Goal: Task Accomplishment & Management: Manage account settings

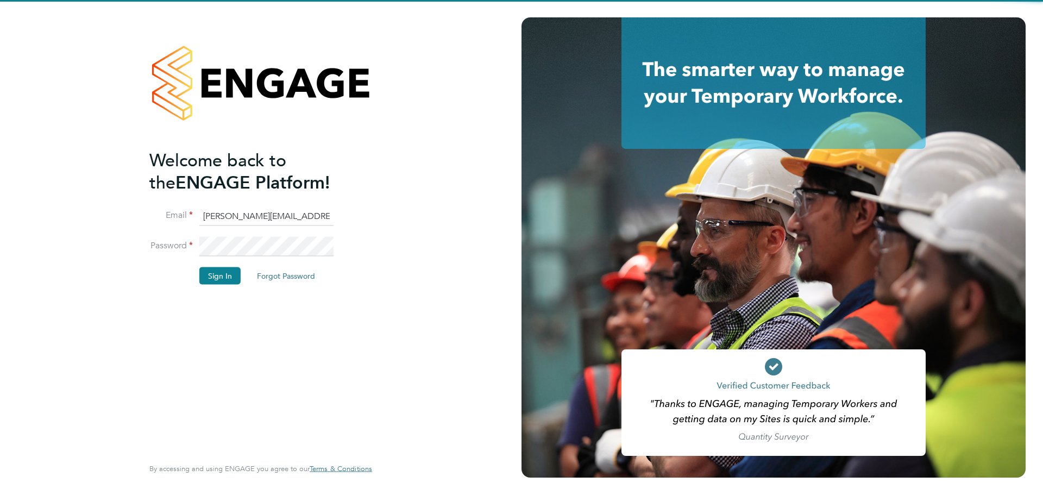
click at [204, 349] on div "Welcome back to the ENGAGE Platform! Email Gurraj.Singh@vistry.co.uk Password S…" at bounding box center [255, 302] width 212 height 306
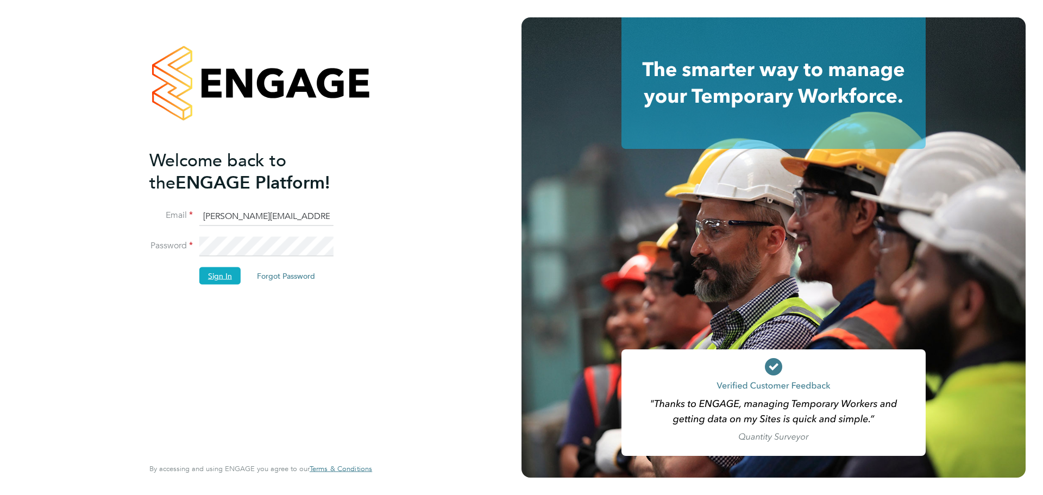
click at [221, 281] on button "Sign In" at bounding box center [219, 275] width 41 height 17
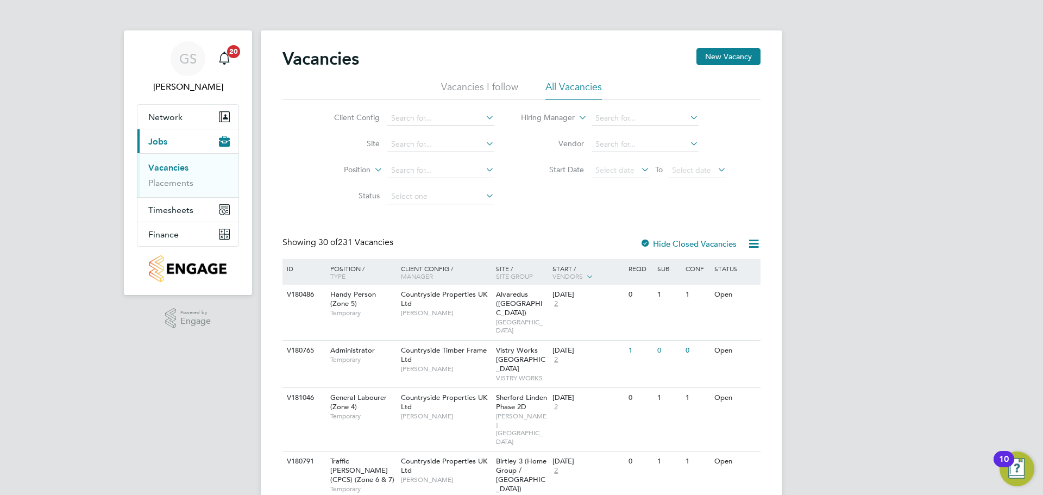
click at [194, 175] on li "Vacancies" at bounding box center [188, 169] width 81 height 15
click at [192, 180] on link "Placements" at bounding box center [170, 183] width 45 height 10
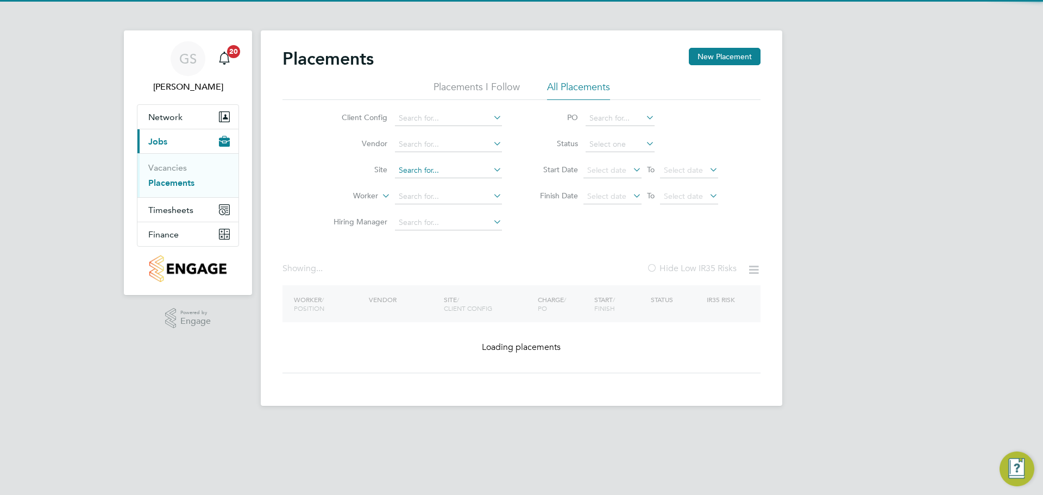
click at [433, 165] on input at bounding box center [448, 170] width 107 height 15
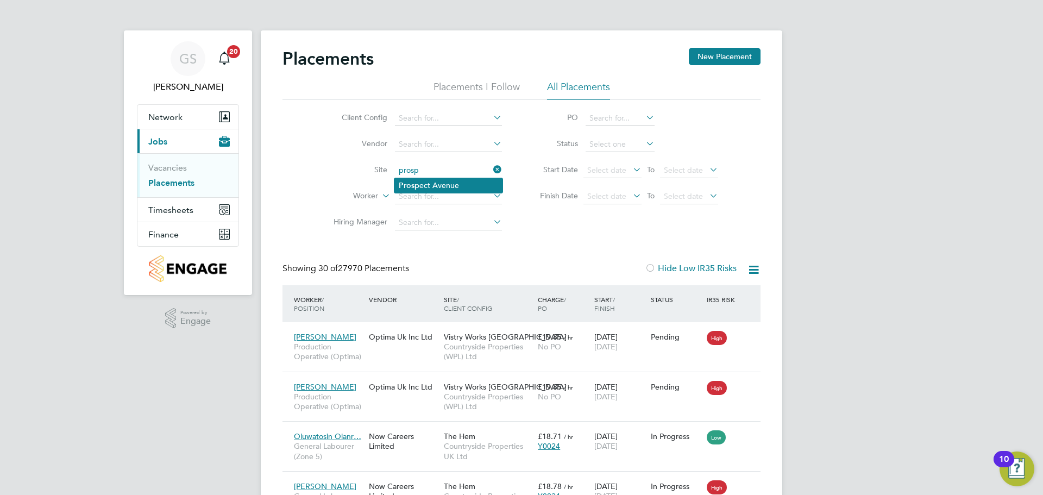
click at [441, 181] on li "Prosp ect Avenue" at bounding box center [448, 185] width 108 height 15
type input "[GEOGRAPHIC_DATA]"
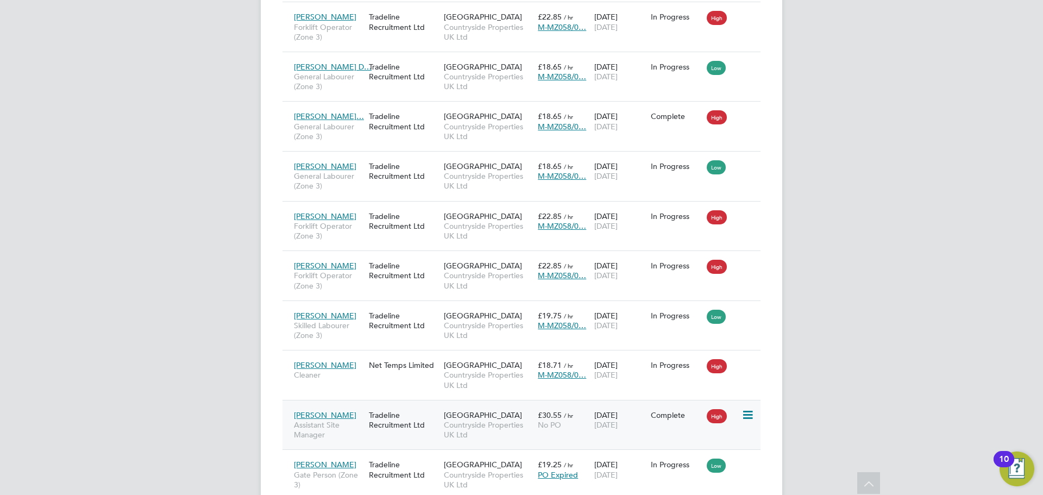
click at [308, 416] on span "[PERSON_NAME]" at bounding box center [325, 415] width 62 height 10
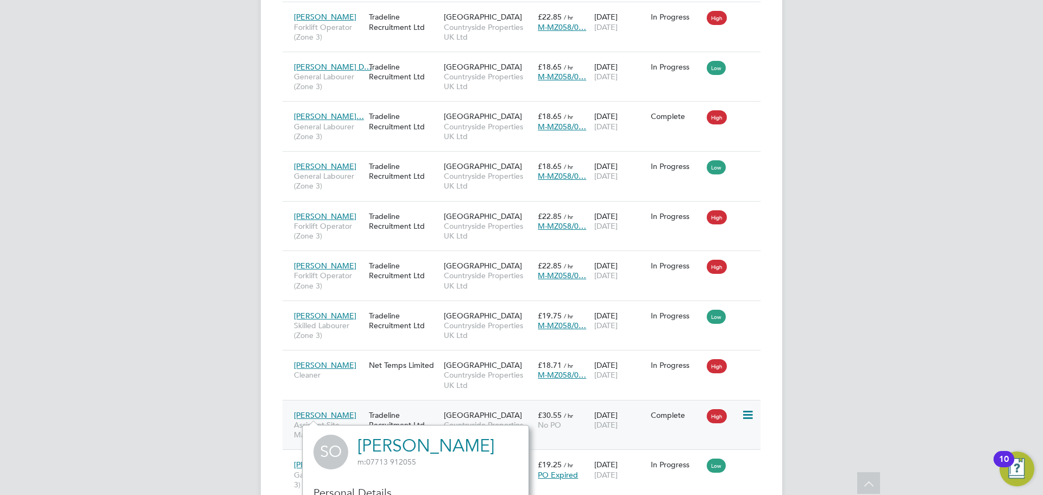
click at [741, 416] on div "High" at bounding box center [722, 415] width 37 height 21
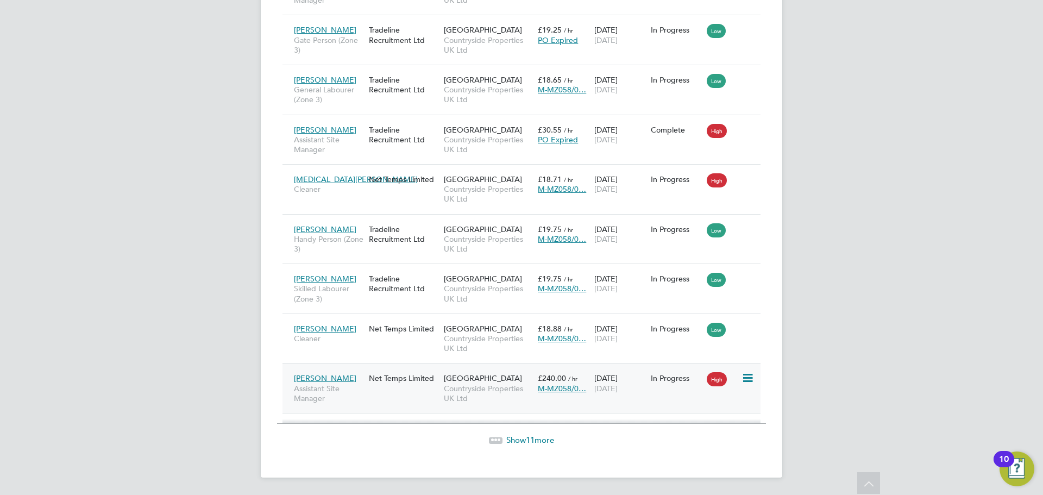
click at [745, 380] on icon at bounding box center [746, 377] width 11 height 13
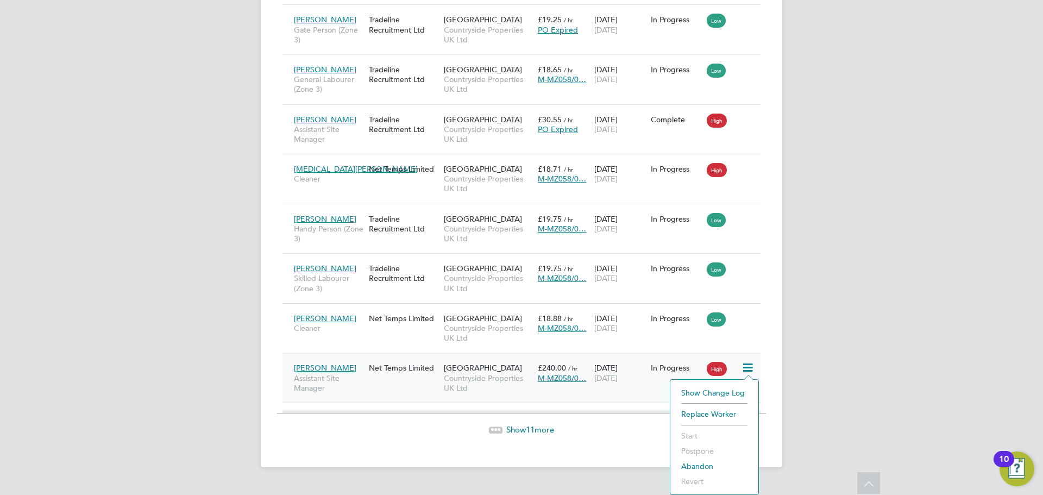
click at [713, 393] on li "Show change log" at bounding box center [713, 392] width 77 height 15
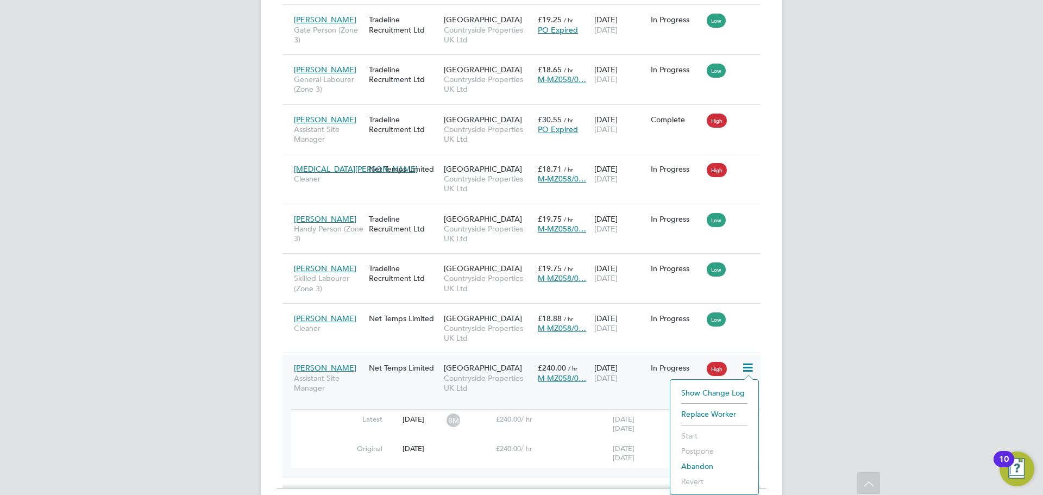
click at [365, 376] on div "Steven Oliver Assistant Site Manager" at bounding box center [328, 377] width 75 height 41
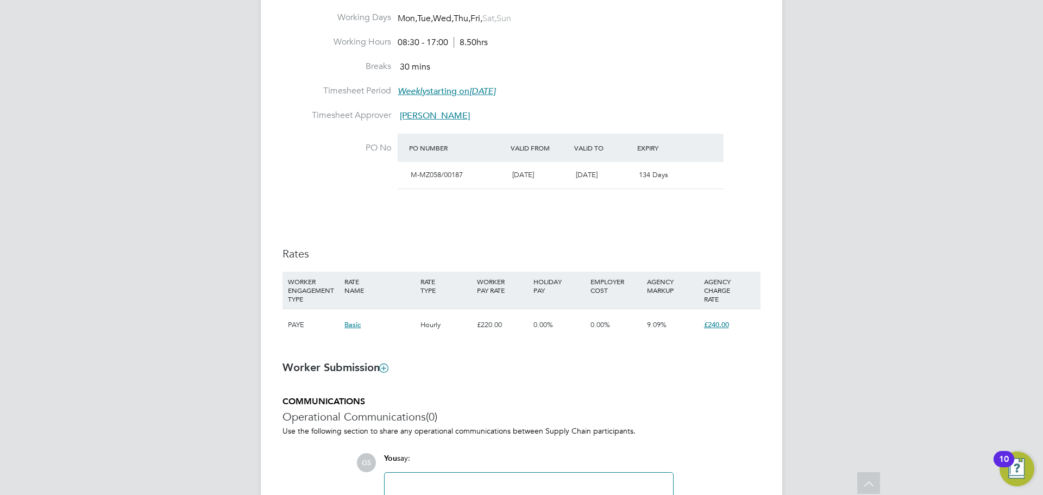
scroll to position [689, 0]
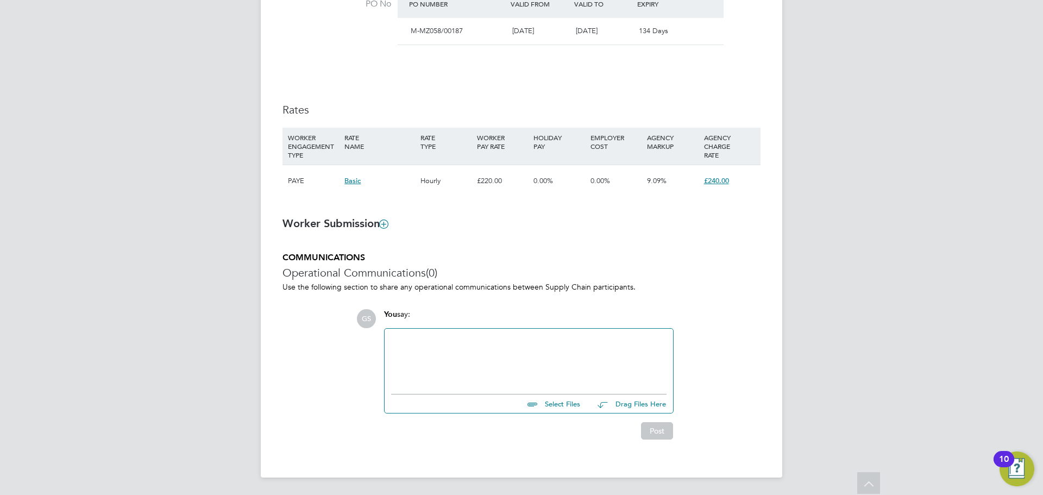
click at [725, 179] on span "£240.00" at bounding box center [716, 180] width 25 height 9
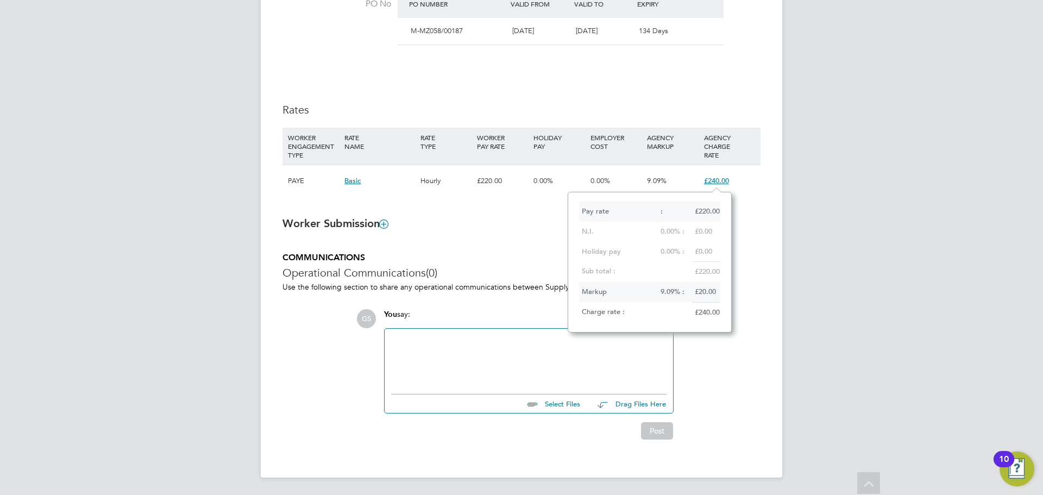
drag, startPoint x: 822, startPoint y: 300, endPoint x: 779, endPoint y: 320, distance: 47.6
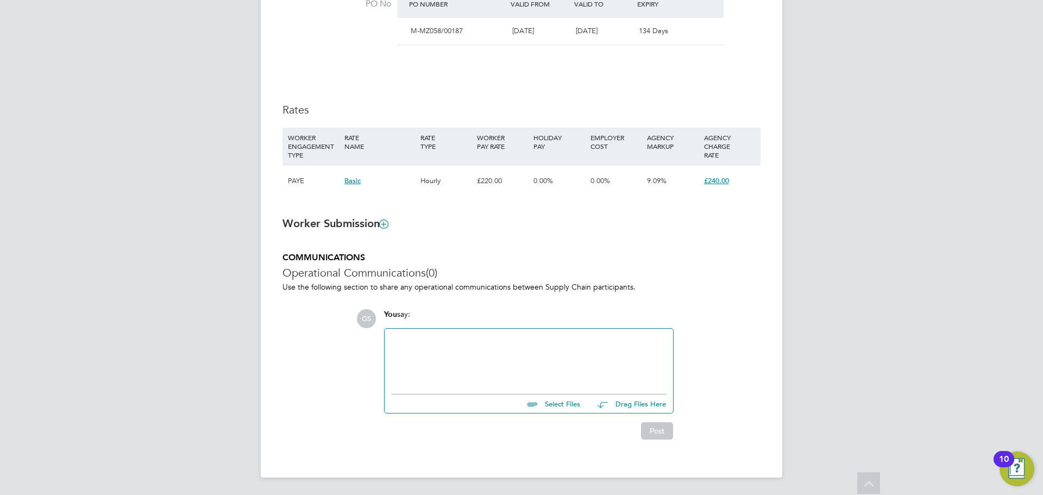
click at [719, 348] on div "GS You say: Select Files Drag Files Here Drop your files here Post" at bounding box center [558, 374] width 404 height 130
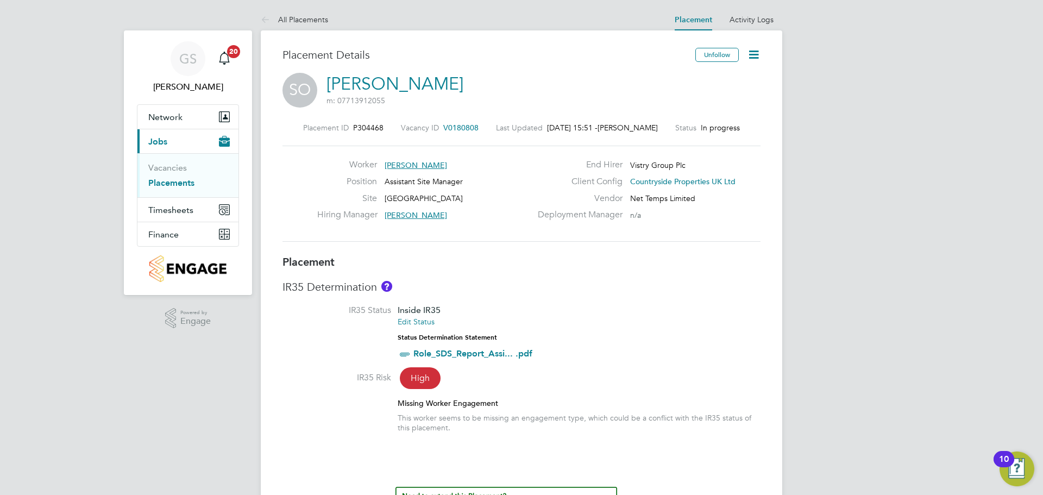
drag, startPoint x: 744, startPoint y: 326, endPoint x: 747, endPoint y: 320, distance: 7.3
click at [744, 326] on li "IR35 Status Inside IR35 Edit Status Status Determination Statement Role_SDS_Rep…" at bounding box center [521, 338] width 478 height 67
